Goal: Entertainment & Leisure: Consume media (video, audio)

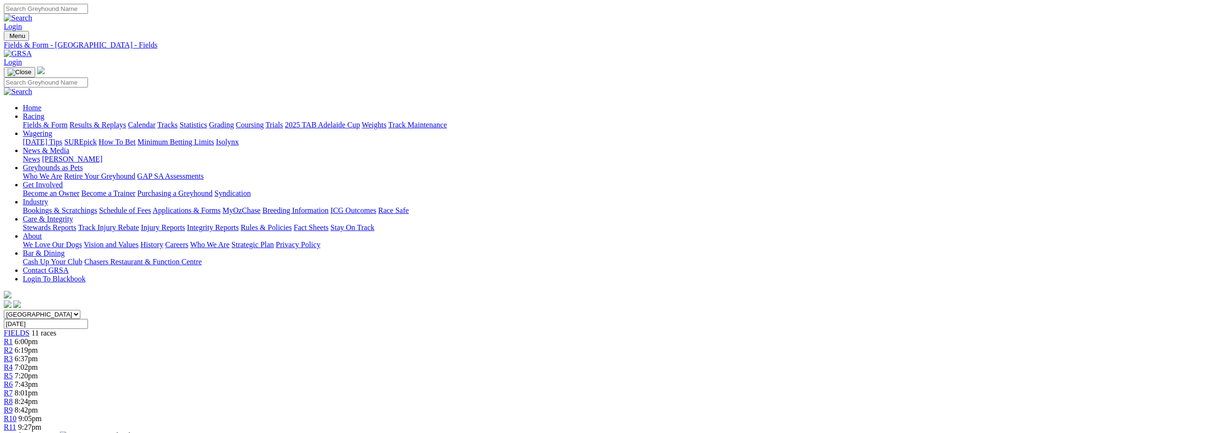
click at [126, 121] on link "Results & Replays" at bounding box center [97, 125] width 57 height 8
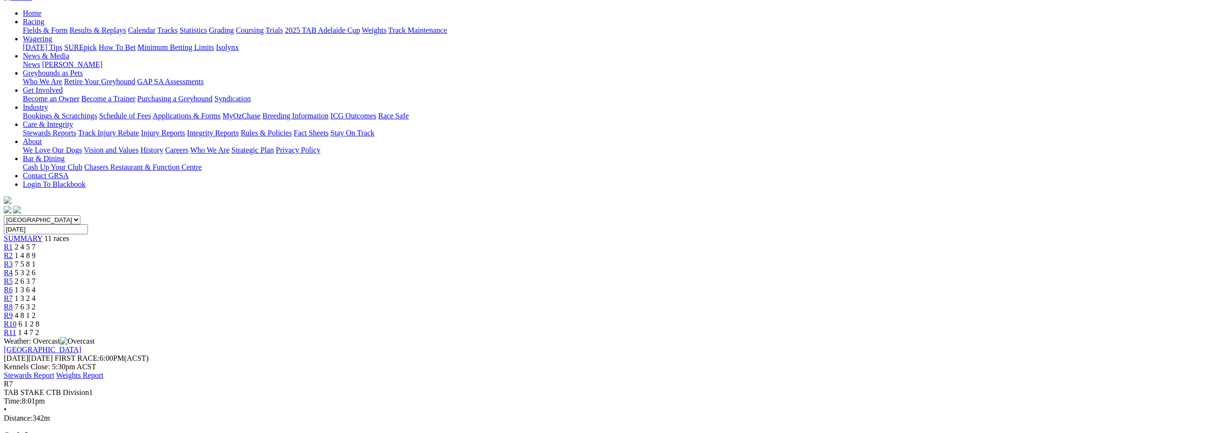
scroll to position [95, 0]
drag, startPoint x: 712, startPoint y: 27, endPoint x: 704, endPoint y: 30, distance: 8.3
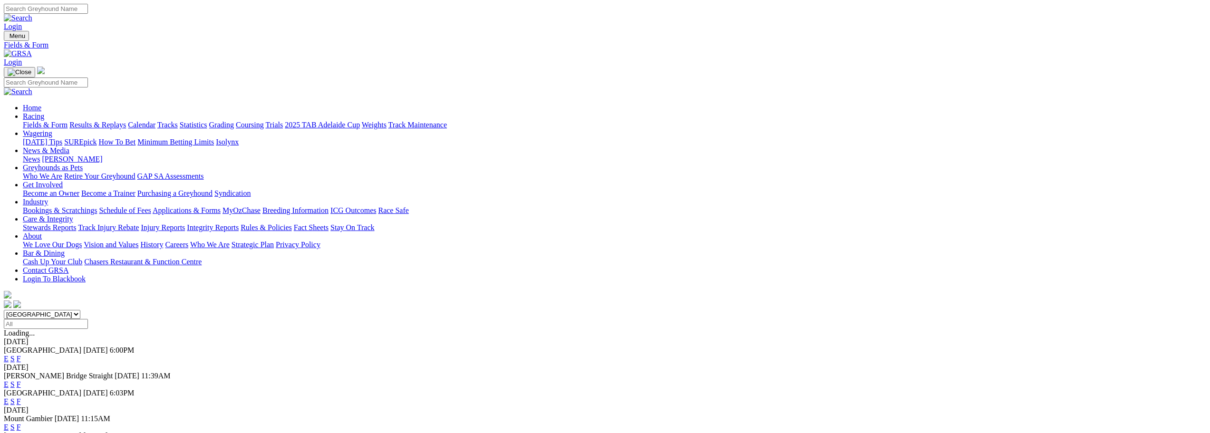
click at [21, 398] on link "F" at bounding box center [19, 402] width 4 height 8
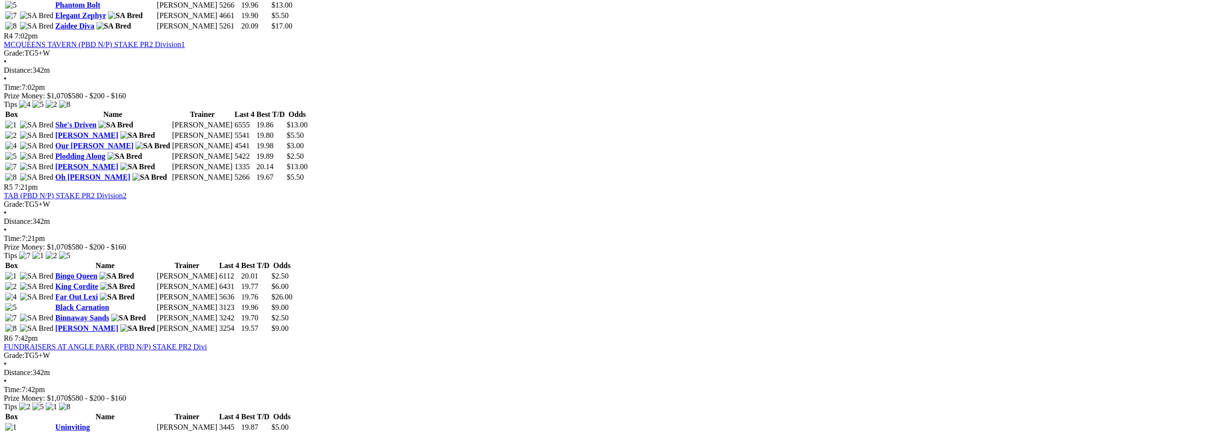
scroll to position [904, 0]
